Goal: Task Accomplishment & Management: Manage account settings

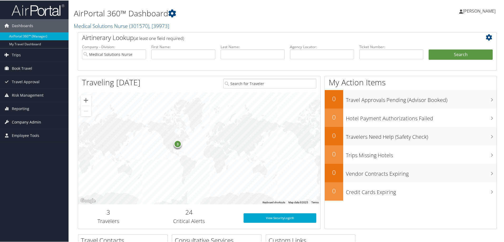
click at [24, 121] on span "Company Admin" at bounding box center [26, 121] width 29 height 13
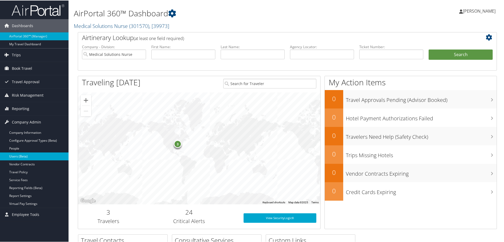
click at [20, 155] on link "Users (Beta)" at bounding box center [34, 156] width 69 height 8
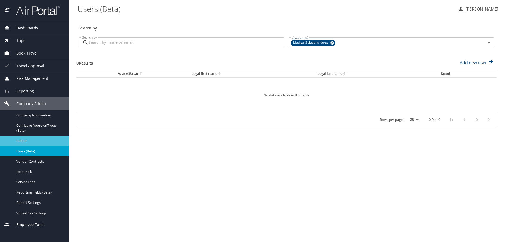
click at [36, 140] on span "People" at bounding box center [39, 140] width 46 height 5
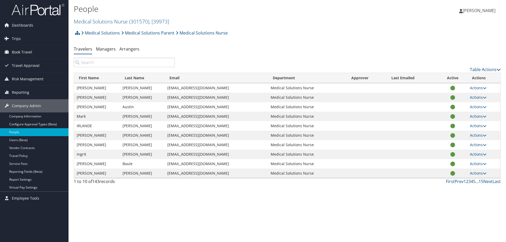
click at [94, 61] on input "search" at bounding box center [124, 62] width 101 height 9
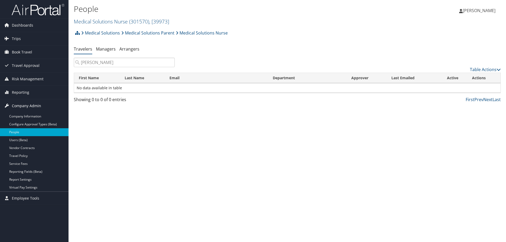
type input "[PERSON_NAME]"
click at [172, 64] on input "[PERSON_NAME]" at bounding box center [124, 62] width 101 height 9
click at [170, 62] on input "[PERSON_NAME]" at bounding box center [124, 62] width 101 height 9
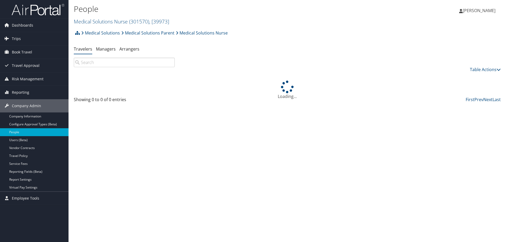
click at [115, 65] on input "search" at bounding box center [124, 62] width 101 height 9
type input "[PERSON_NAME]"
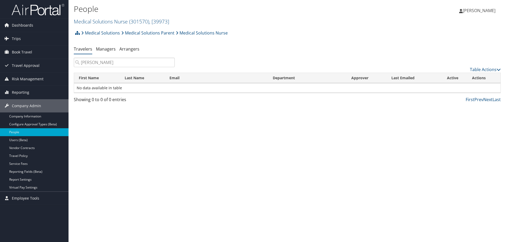
click at [171, 65] on input "[PERSON_NAME]" at bounding box center [124, 62] width 101 height 9
click at [171, 62] on input "[PERSON_NAME]" at bounding box center [124, 62] width 101 height 9
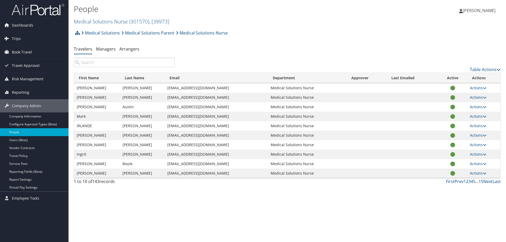
paste input "dmu1990@icloud.com"
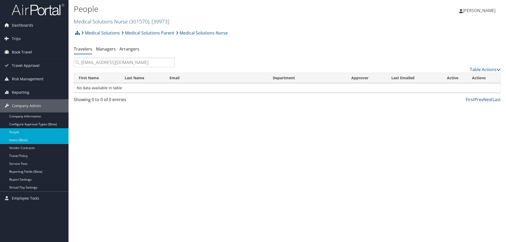
type input "dmu1990@icloud.com"
click at [20, 139] on link "Users (Beta)" at bounding box center [34, 140] width 69 height 8
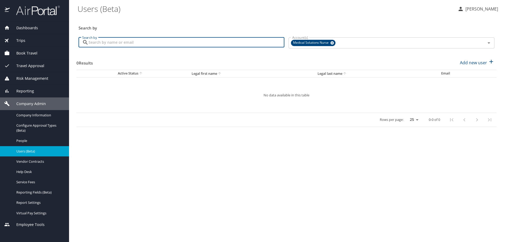
paste input "[EMAIL_ADDRESS][DOMAIN_NAME]"
type input "[EMAIL_ADDRESS][DOMAIN_NAME]"
click at [333, 43] on icon at bounding box center [332, 43] width 4 height 6
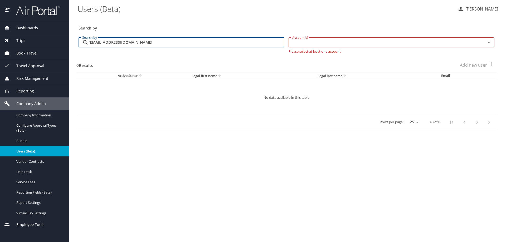
click at [490, 43] on icon "Open" at bounding box center [489, 42] width 6 height 6
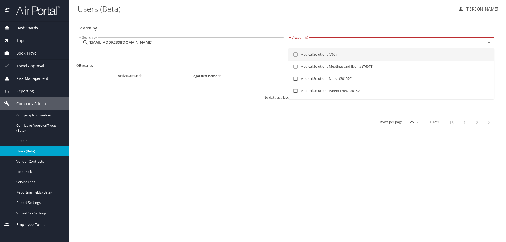
click at [296, 56] on input "checkbox" at bounding box center [296, 55] width 10 height 10
checkbox input "true"
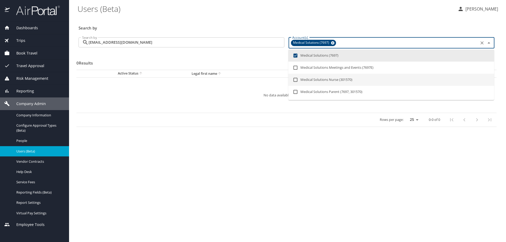
click at [296, 81] on input "checkbox" at bounding box center [296, 80] width 10 height 10
checkbox input "true"
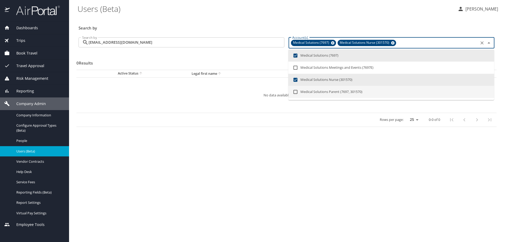
click at [297, 93] on input "checkbox" at bounding box center [296, 92] width 10 height 10
checkbox input "true"
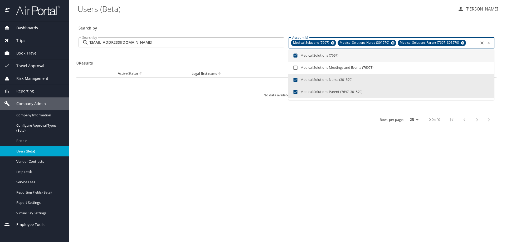
click at [489, 42] on icon "Close" at bounding box center [489, 43] width 6 height 6
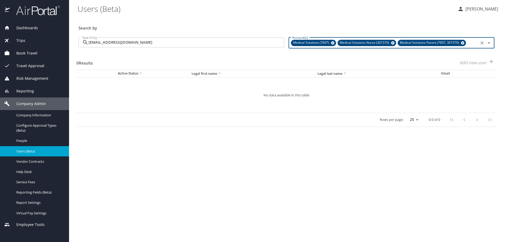
click at [237, 44] on input "[EMAIL_ADDRESS][DOMAIN_NAME]" at bounding box center [187, 42] width 196 height 10
